Goal: Information Seeking & Learning: Learn about a topic

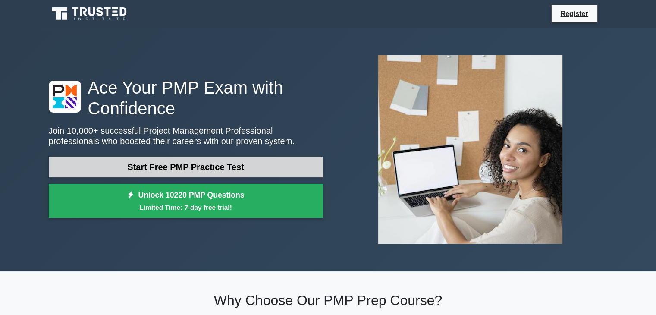
click at [208, 161] on link "Start Free PMP Practice Test" at bounding box center [186, 167] width 274 height 21
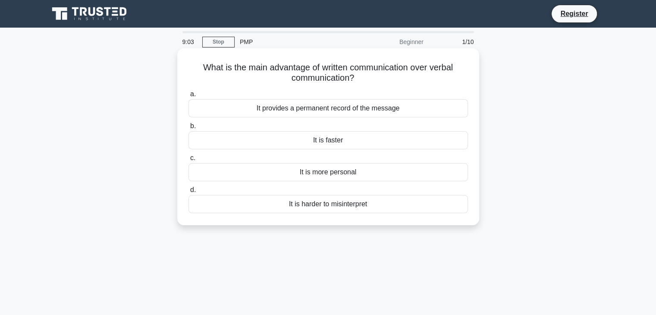
click at [336, 174] on div "It is more personal" at bounding box center [329, 172] width 280 height 18
click at [189, 161] on input "c. It is more personal" at bounding box center [189, 158] width 0 height 6
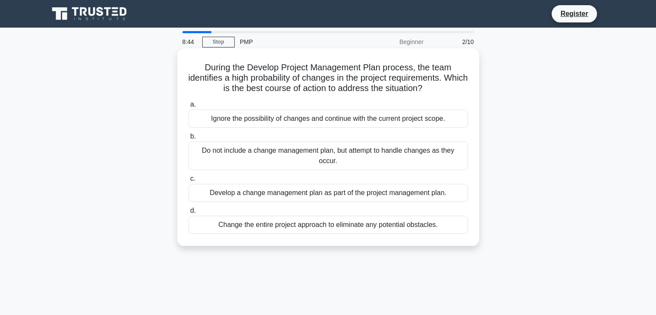
click at [304, 189] on div "Develop a change management plan as part of the project management plan." at bounding box center [329, 193] width 280 height 18
click at [189, 182] on input "c. Develop a change management plan as part of the project management plan." at bounding box center [189, 179] width 0 height 6
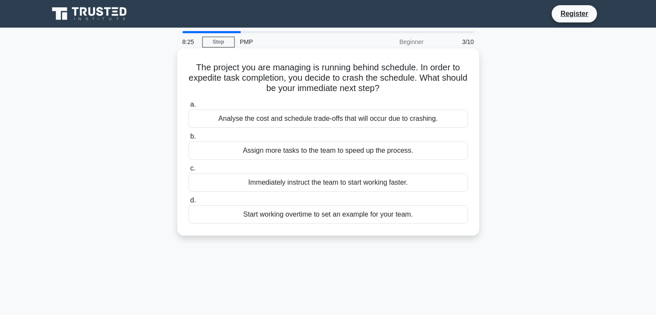
click at [306, 217] on div "Start working overtime to set an example for your team." at bounding box center [329, 214] width 280 height 18
click at [189, 203] on input "d. Start working overtime to set an example for your team." at bounding box center [189, 201] width 0 height 6
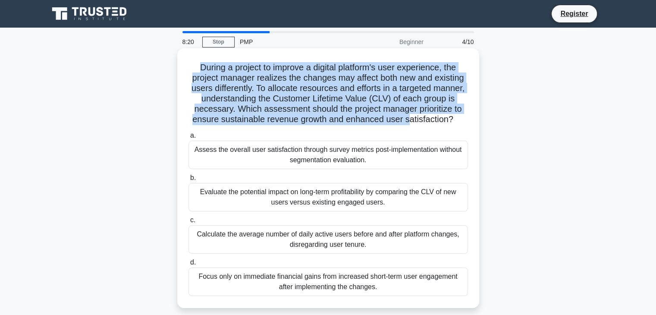
drag, startPoint x: 195, startPoint y: 66, endPoint x: 409, endPoint y: 118, distance: 220.1
click at [409, 118] on h5 "During a project to improve a digital platform's user experience, the project m…" at bounding box center [328, 93] width 281 height 63
click at [260, 92] on h5 "During a project to improve a digital platform's user experience, the project m…" at bounding box center [328, 93] width 281 height 63
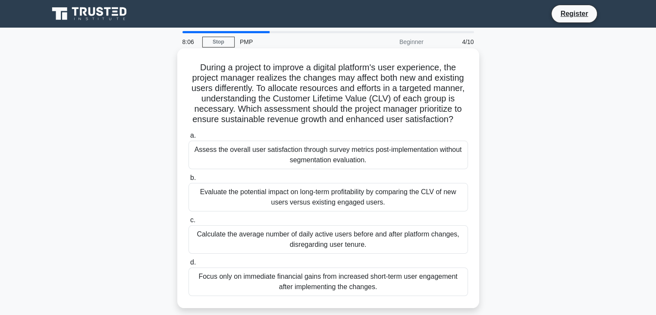
click at [325, 191] on div "Evaluate the potential impact on long-term profitability by comparing the CLV o…" at bounding box center [329, 197] width 280 height 28
click at [189, 181] on input "b. Evaluate the potential impact on long-term profitability by comparing the CL…" at bounding box center [189, 178] width 0 height 6
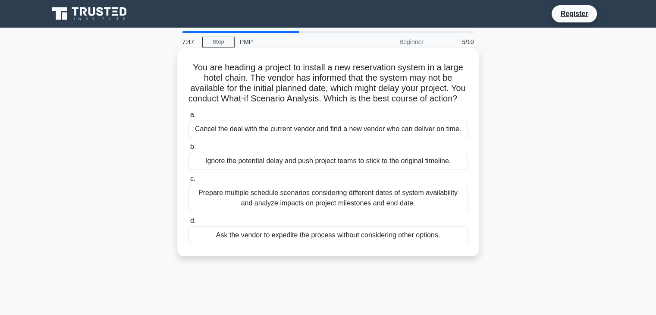
click at [309, 244] on div "Ask the vendor to expedite the process without considering other options." at bounding box center [329, 235] width 280 height 18
click at [189, 224] on input "d. Ask the vendor to expedite the process without considering other options." at bounding box center [189, 221] width 0 height 6
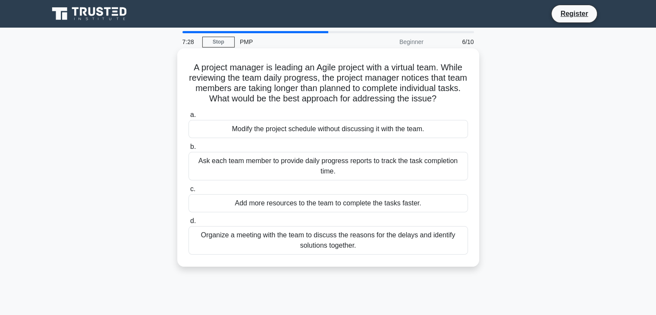
click at [306, 126] on div "Modify the project schedule without discussing it with the team." at bounding box center [329, 129] width 280 height 18
click at [189, 118] on input "a. Modify the project schedule without discussing it with the team." at bounding box center [189, 115] width 0 height 6
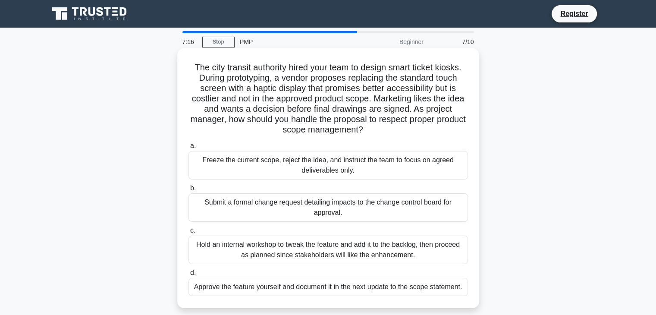
click at [315, 284] on div "Approve the feature yourself and document it in the next update to the scope st…" at bounding box center [329, 287] width 280 height 18
click at [189, 276] on input "d. Approve the feature yourself and document it in the next update to the scope…" at bounding box center [189, 273] width 0 height 6
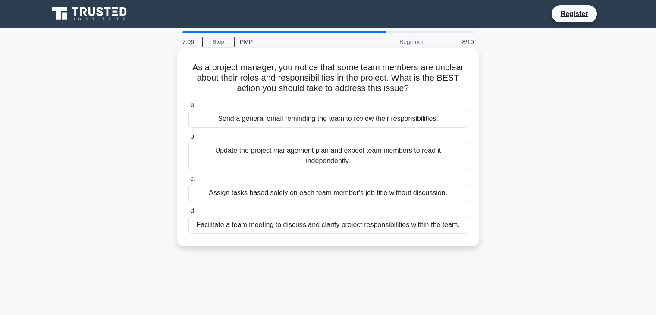
click at [328, 159] on div "Update the project management plan and expect team members to read it independe…" at bounding box center [329, 155] width 280 height 28
click at [189, 139] on input "b. Update the project management plan and expect team members to read it indepe…" at bounding box center [189, 137] width 0 height 6
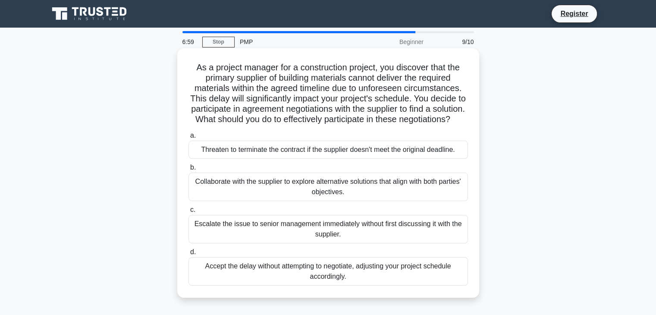
click at [333, 195] on div "Collaborate with the supplier to explore alternative solutions that align with …" at bounding box center [329, 187] width 280 height 28
click at [189, 170] on input "b. Collaborate with the supplier to explore alternative solutions that align wi…" at bounding box center [189, 168] width 0 height 6
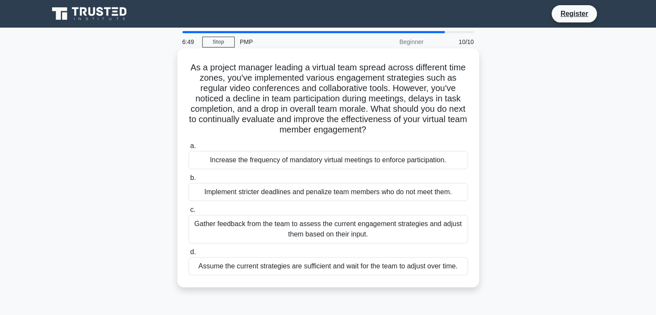
click at [328, 268] on div "Assume the current strategies are sufficient and wait for the team to adjust ov…" at bounding box center [329, 266] width 280 height 18
click at [189, 255] on input "d. Assume the current strategies are sufficient and wait for the team to adjust…" at bounding box center [189, 252] width 0 height 6
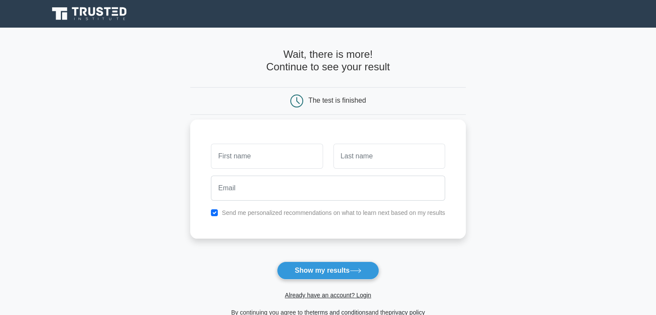
click at [289, 162] on input "text" at bounding box center [267, 156] width 112 height 25
type input "1"
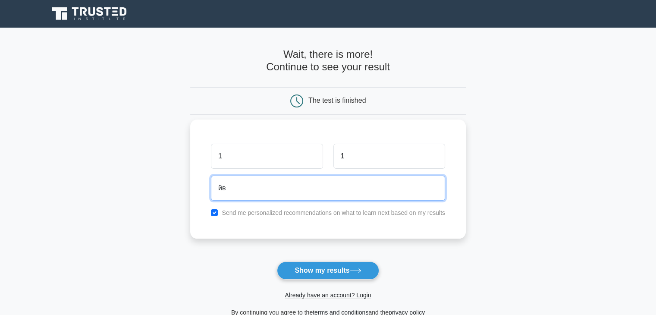
type input "[PERSON_NAME]"
type input "[EMAIL_ADDRESS]"
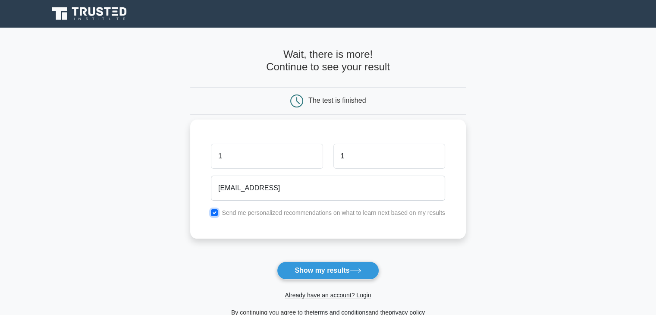
click at [214, 210] on input "checkbox" at bounding box center [214, 212] width 7 height 7
checkbox input "false"
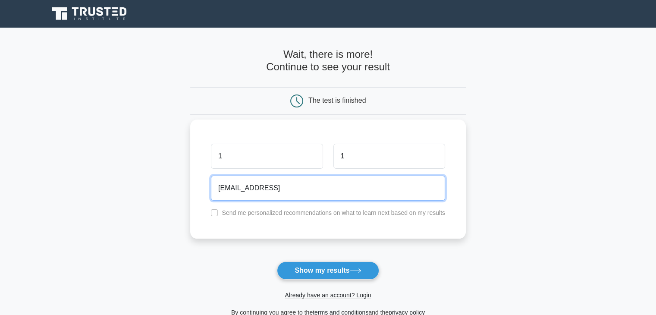
click at [286, 195] on input "[EMAIL_ADDRESS]" at bounding box center [328, 188] width 234 height 25
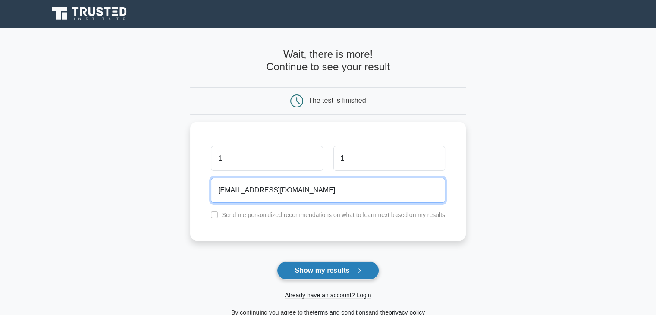
type input "[EMAIL_ADDRESS][DOMAIN_NAME]"
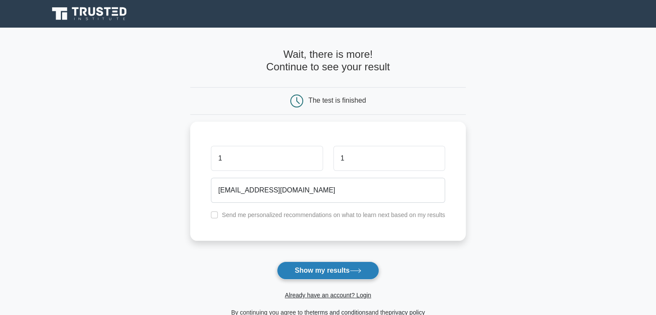
click at [324, 270] on button "Show my results" at bounding box center [328, 270] width 102 height 18
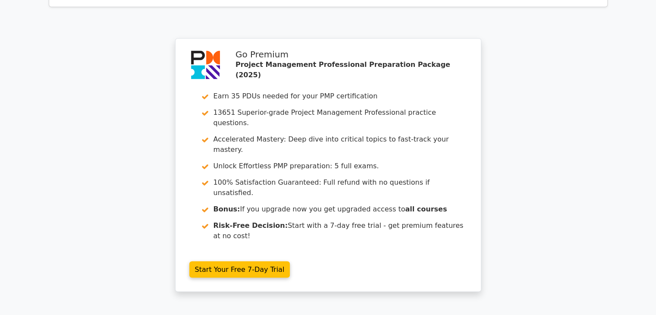
scroll to position [1423, 0]
